Goal: Task Accomplishment & Management: Use online tool/utility

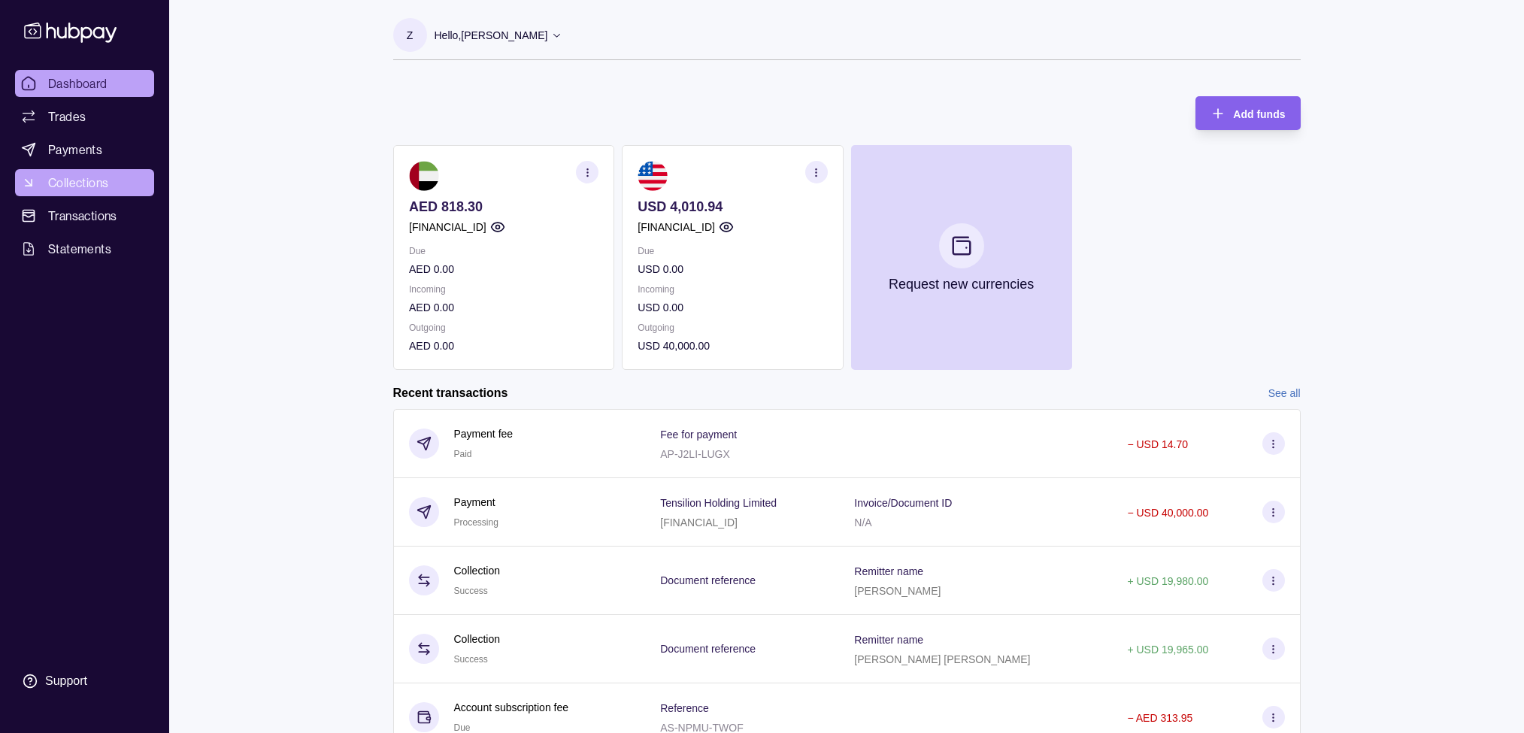
click at [66, 179] on span "Collections" at bounding box center [78, 183] width 60 height 18
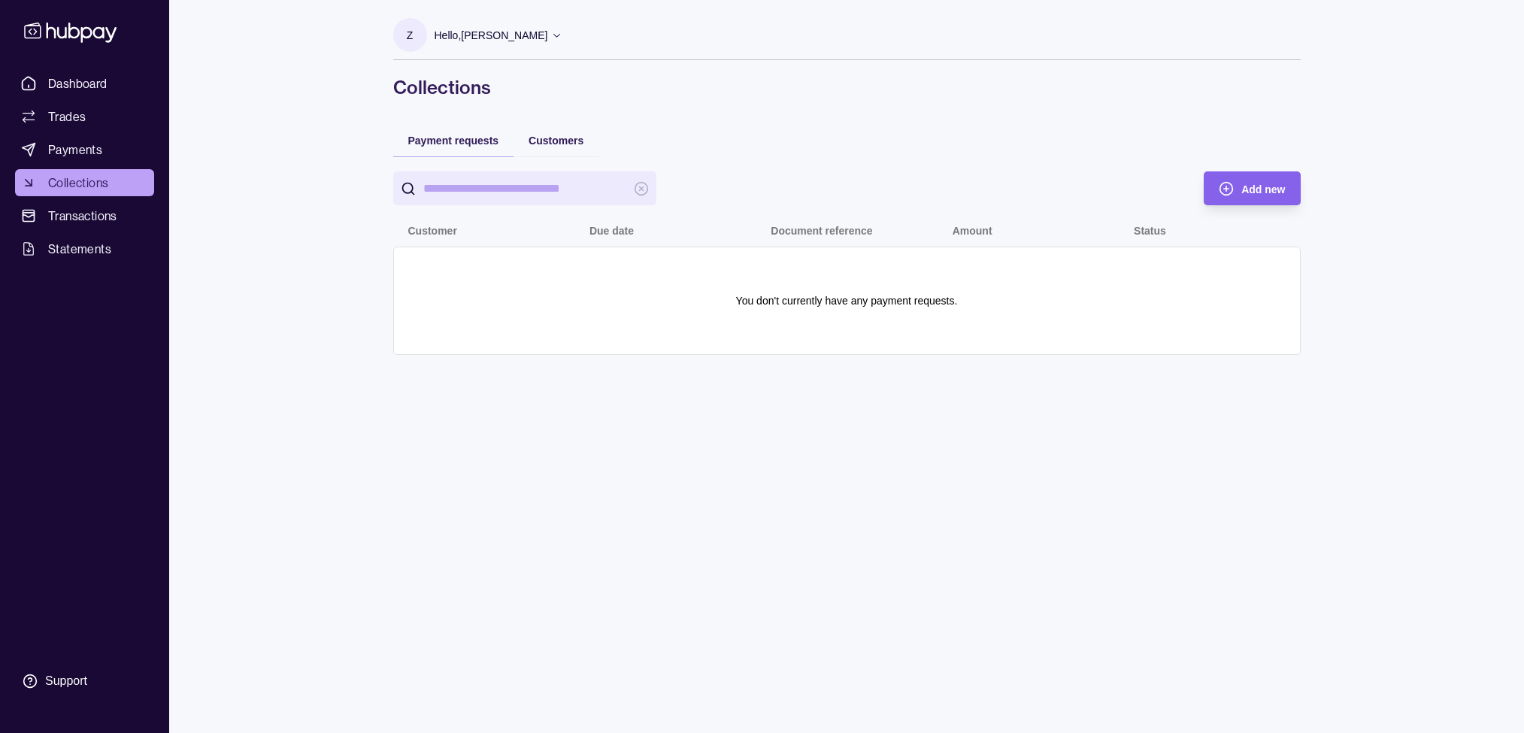
click at [84, 208] on span "Transactions" at bounding box center [82, 216] width 69 height 18
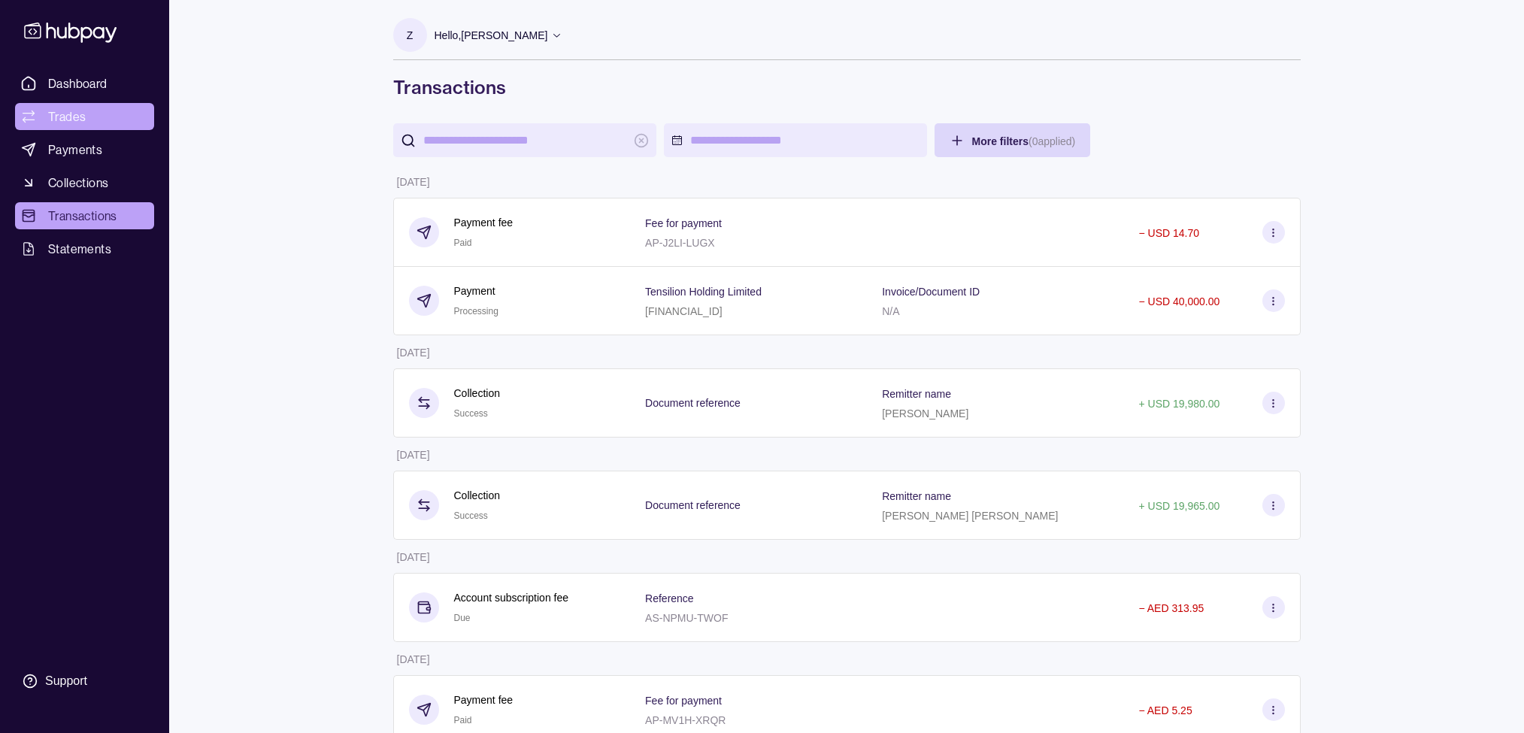
click at [81, 127] on link "Trades" at bounding box center [84, 116] width 139 height 27
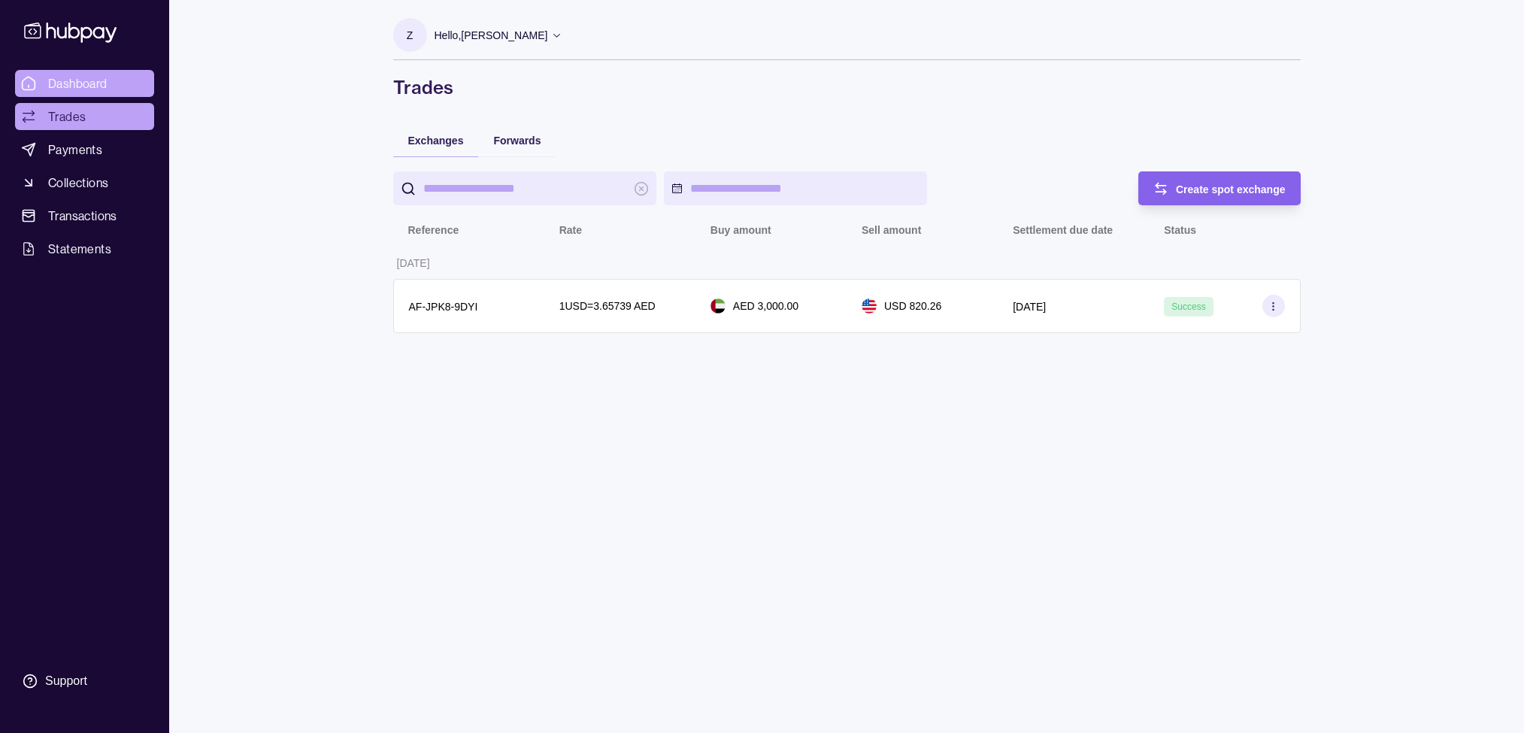
click at [81, 90] on span "Dashboard" at bounding box center [77, 83] width 59 height 18
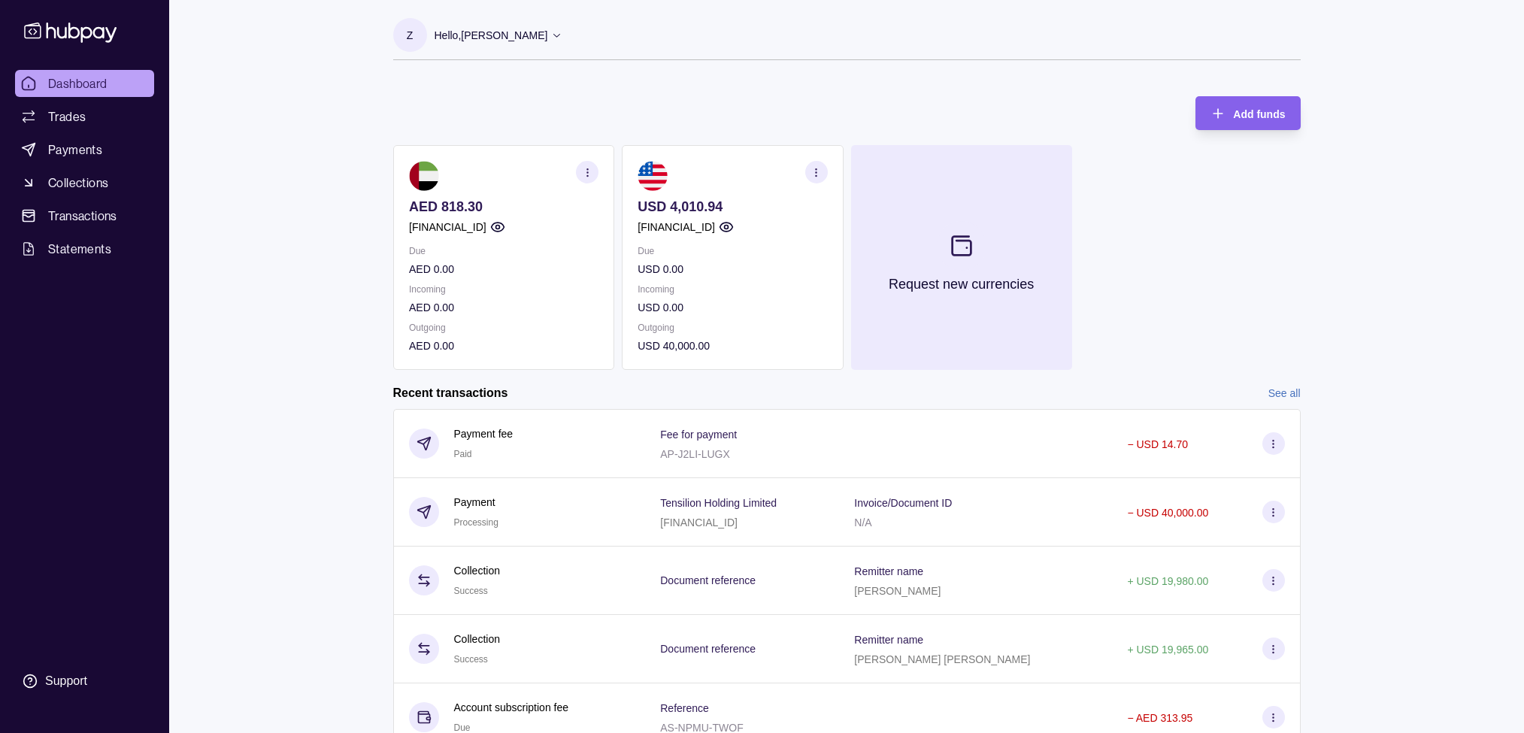
click at [965, 250] on icon at bounding box center [961, 245] width 25 height 25
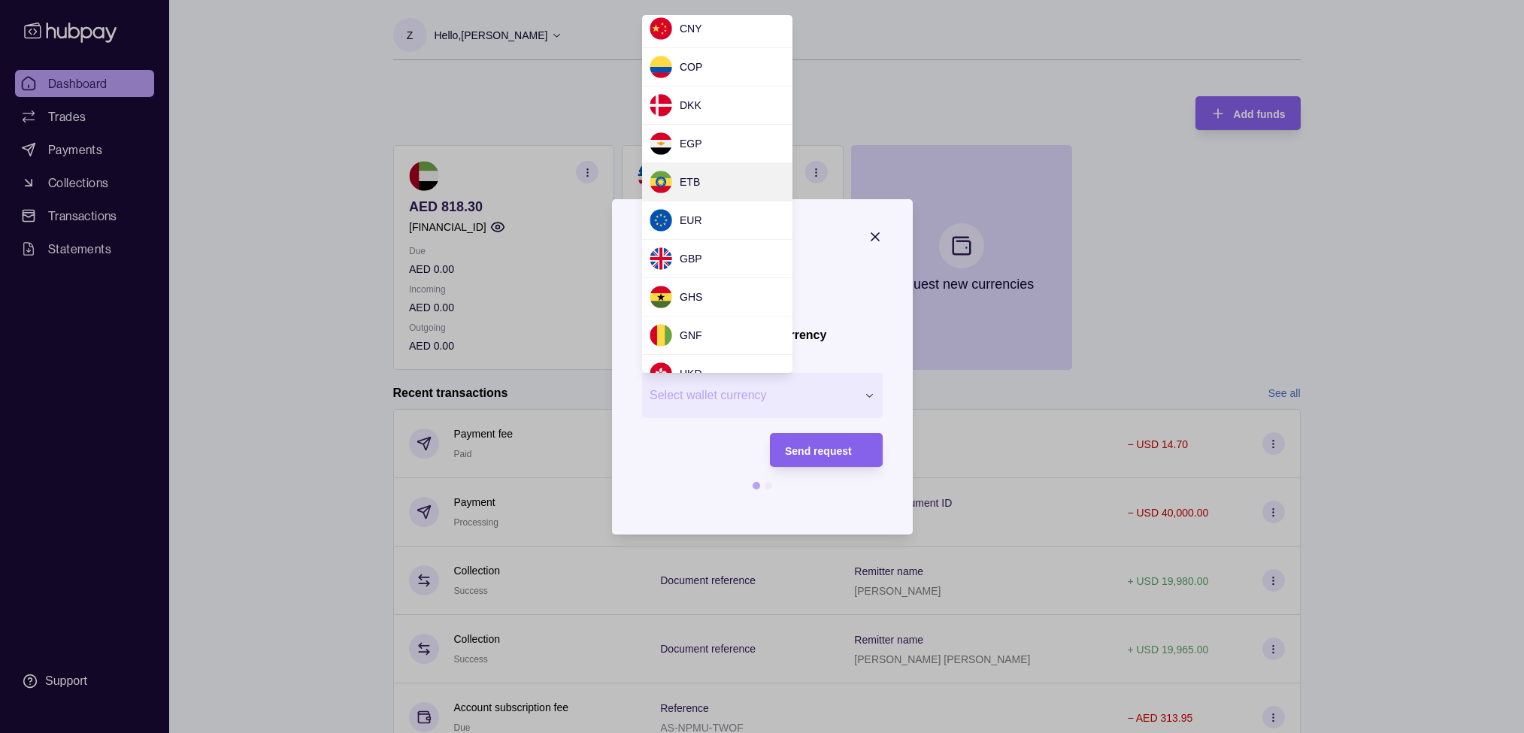
scroll to position [165, 0]
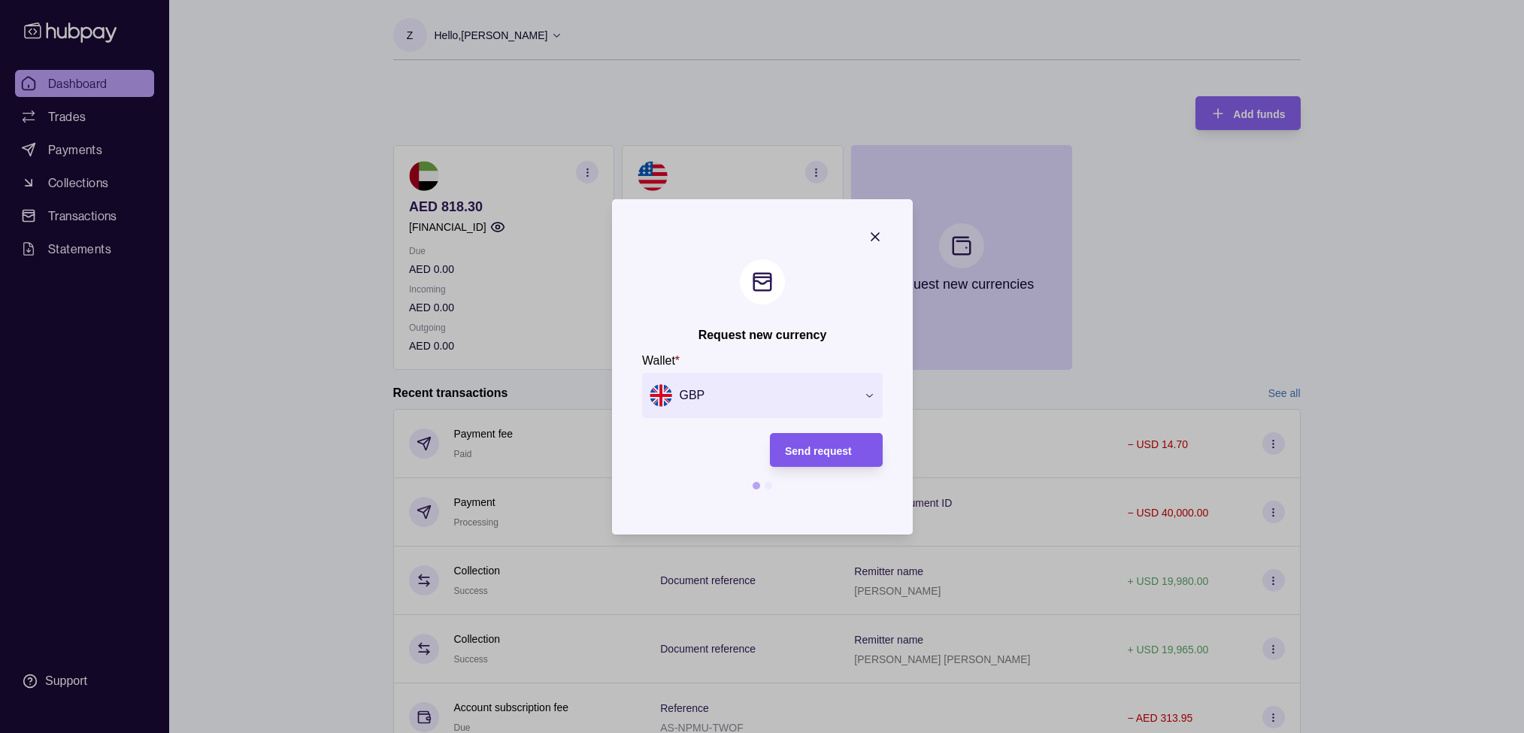
click at [835, 441] on div "Send request" at bounding box center [826, 450] width 83 height 18
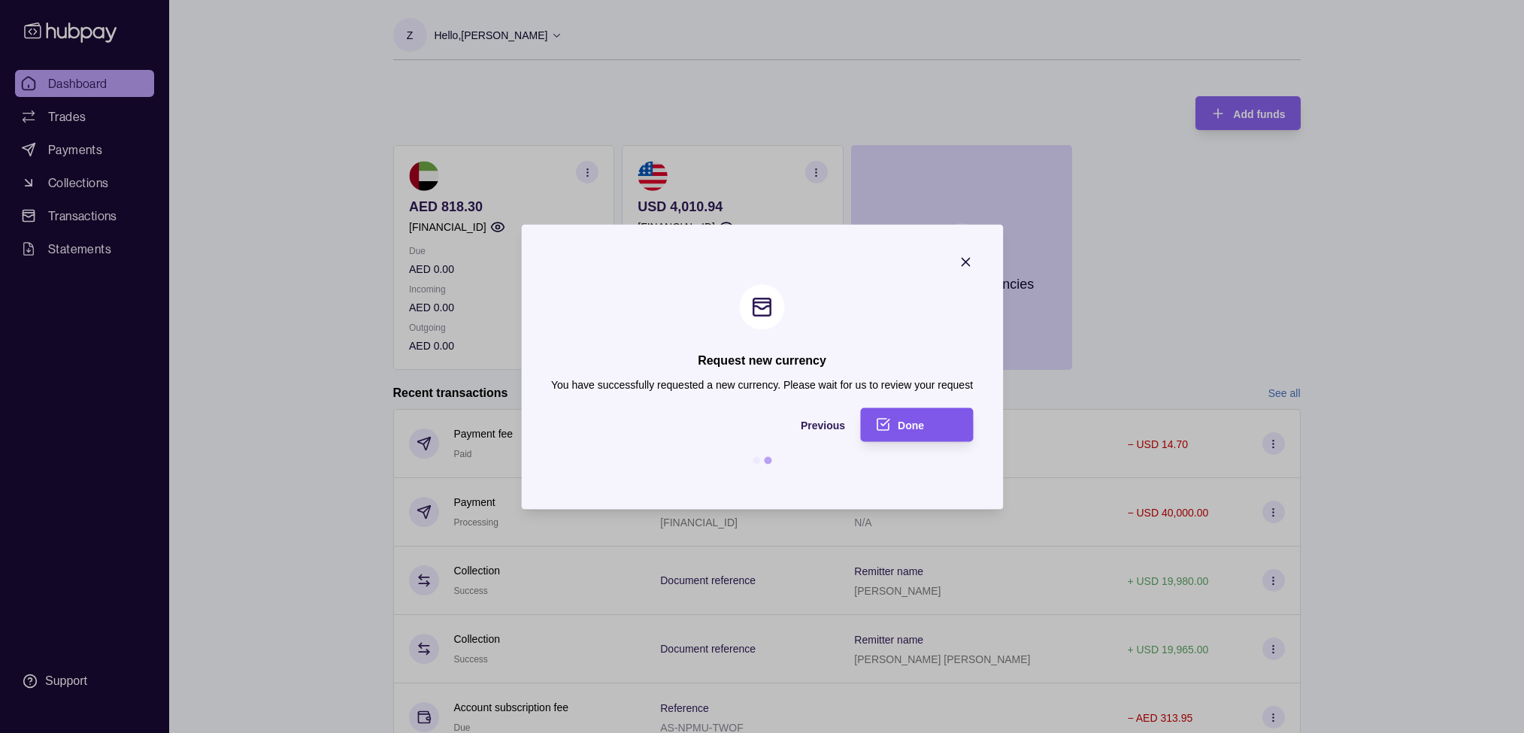
click at [913, 429] on span "Done" at bounding box center [911, 426] width 26 height 12
